Goal: Information Seeking & Learning: Stay updated

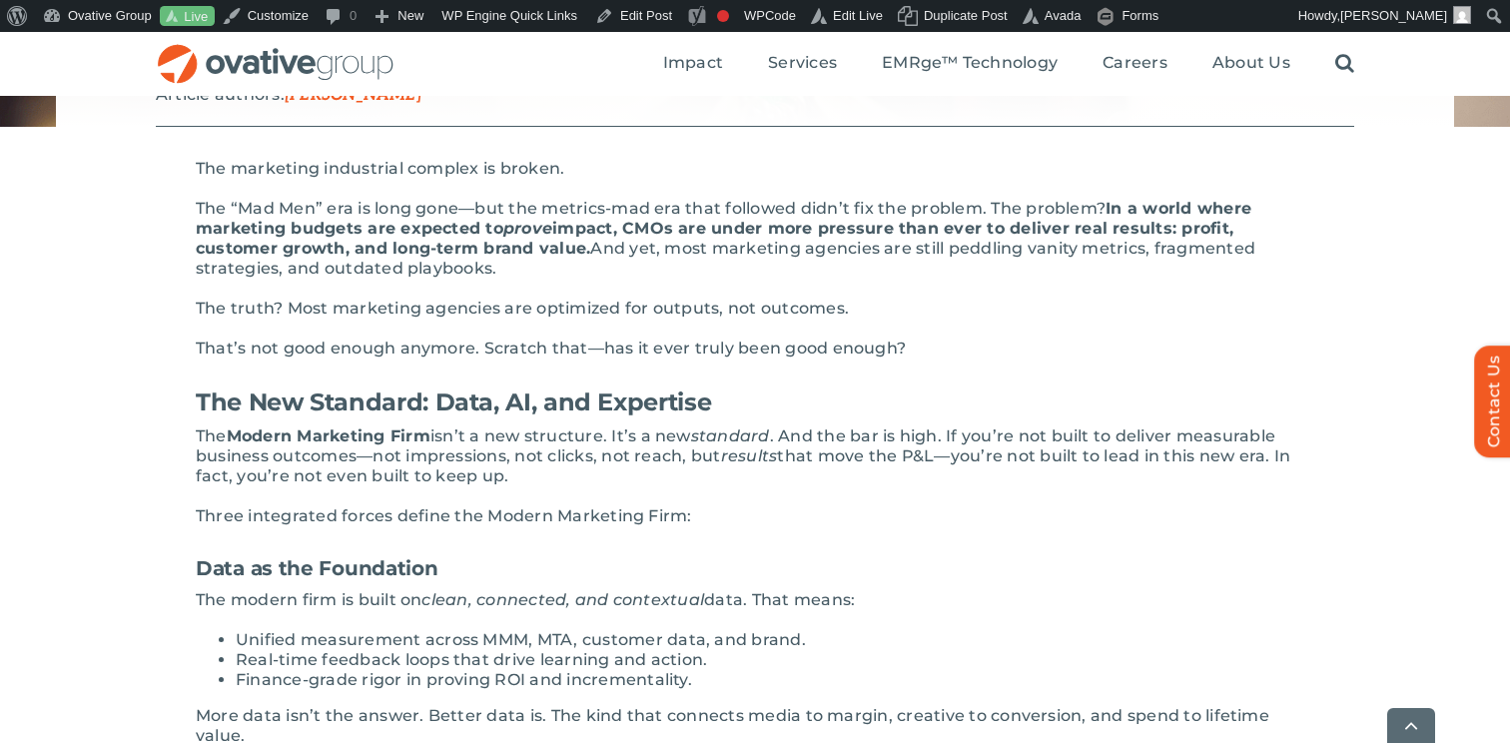
scroll to position [431, 0]
